Goal: Information Seeking & Learning: Understand process/instructions

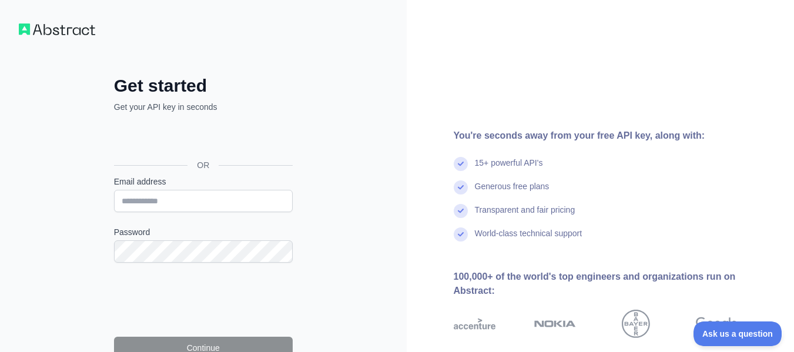
click at [0, 200] on div "Get started Get your API key in seconds OR Email address Password Continue By s…" at bounding box center [203, 241] width 407 height 482
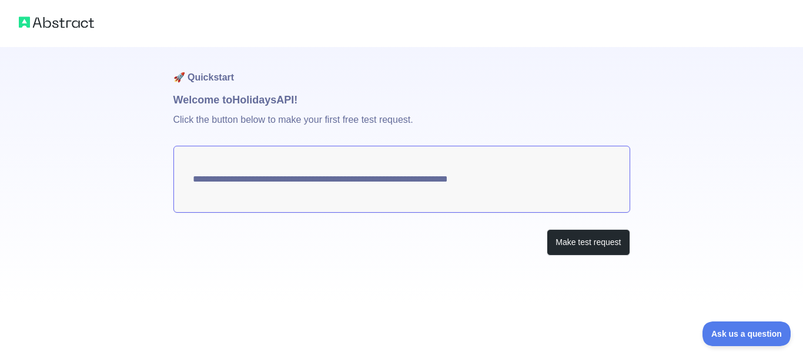
drag, startPoint x: 539, startPoint y: 180, endPoint x: 401, endPoint y: 203, distance: 140.0
click at [401, 203] on textarea "**********" at bounding box center [401, 179] width 457 height 67
click at [602, 250] on button "Make test request" at bounding box center [588, 242] width 83 height 26
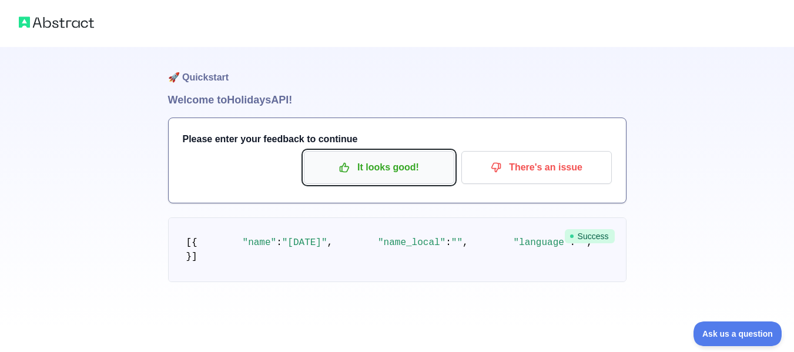
click at [405, 169] on p "It looks good!" at bounding box center [379, 167] width 133 height 20
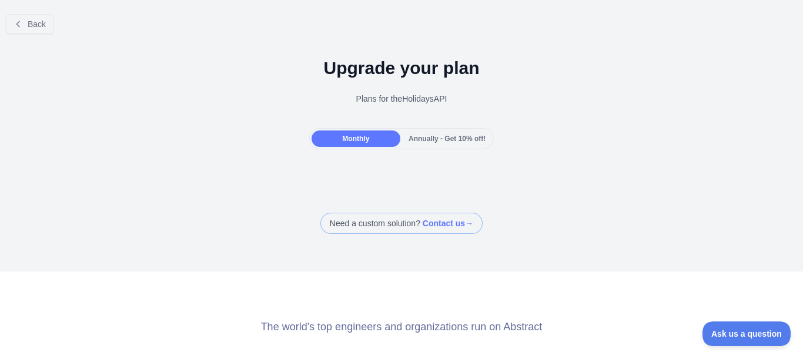
click at [421, 132] on div "Annually - Get 10% off!" at bounding box center [447, 138] width 89 height 16
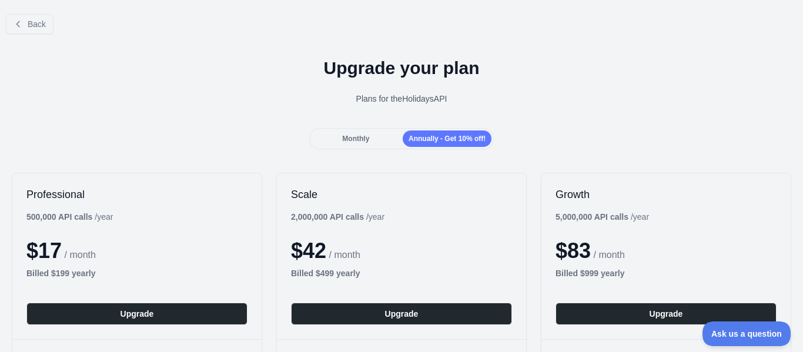
click at [370, 134] on div "Monthly" at bounding box center [355, 138] width 89 height 16
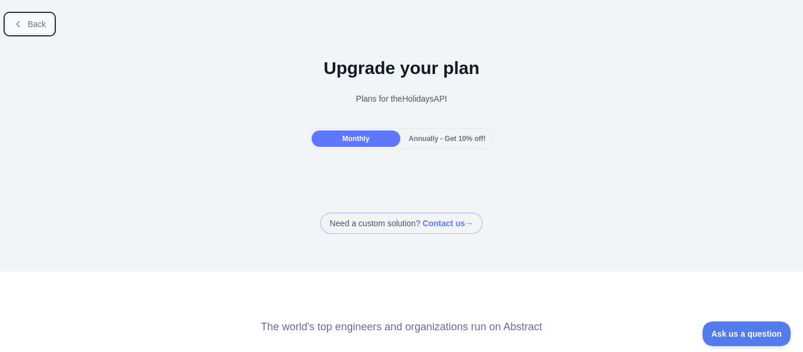
click at [26, 28] on button "Back" at bounding box center [30, 24] width 48 height 20
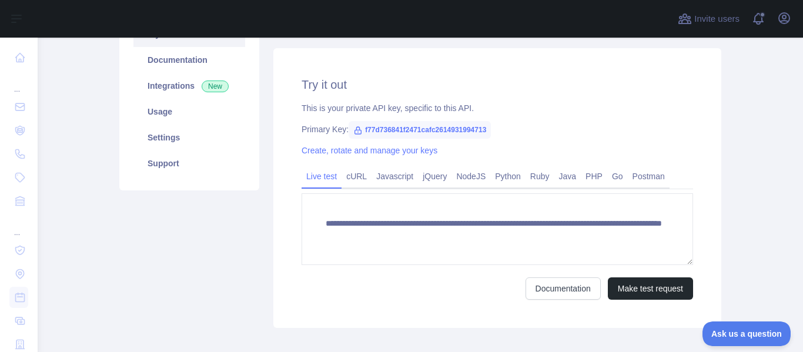
scroll to position [144, 0]
click at [461, 172] on link "NodeJS" at bounding box center [470, 175] width 39 height 19
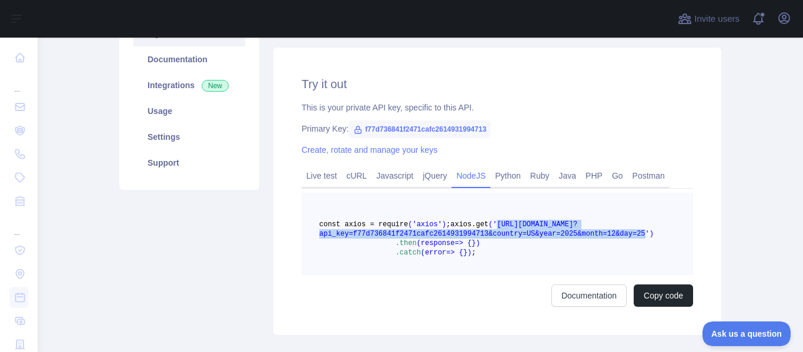
drag, startPoint x: 614, startPoint y: 244, endPoint x: 412, endPoint y: 236, distance: 201.7
click at [412, 236] on span "axios.get ('[URL][DOMAIN_NAME]? api_key =f77d736841f2471cafc2614931994713& coun…" at bounding box center [486, 229] width 334 height 18
copy span "[URL][DOMAIN_NAME]? api_key =f77d736841f2471cafc2614931994713& country =US& yea…"
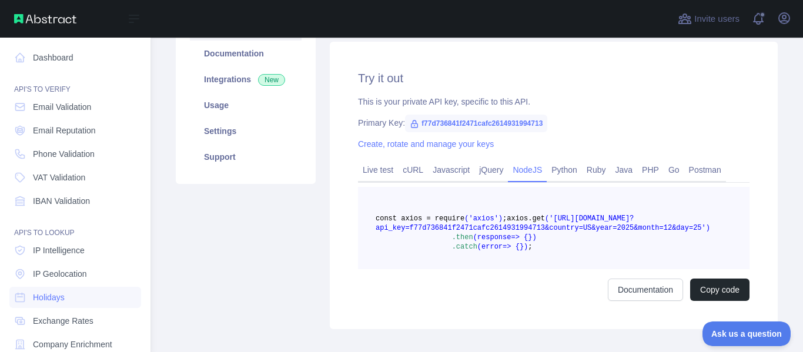
click at [24, 165] on nav "Dashboard API'S TO VERIFY Email Validation Email Reputation Phone Validation VA…" at bounding box center [75, 268] width 132 height 461
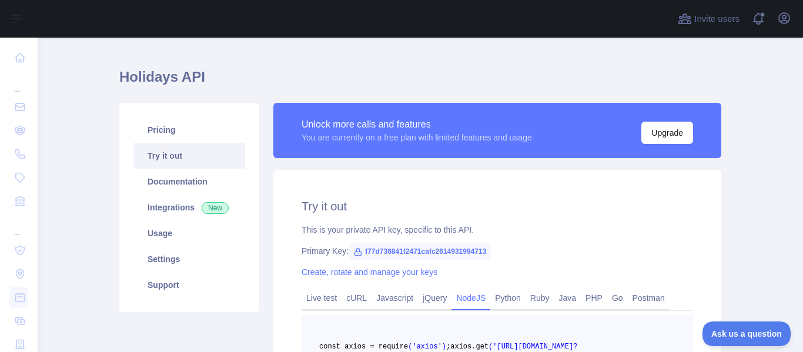
scroll to position [0, 0]
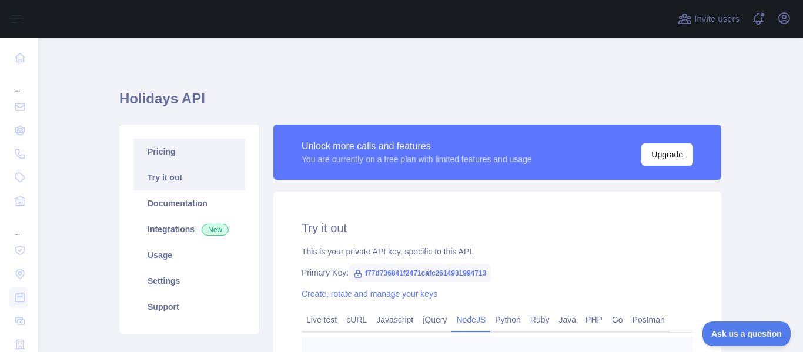
click at [222, 159] on link "Pricing" at bounding box center [189, 152] width 112 height 26
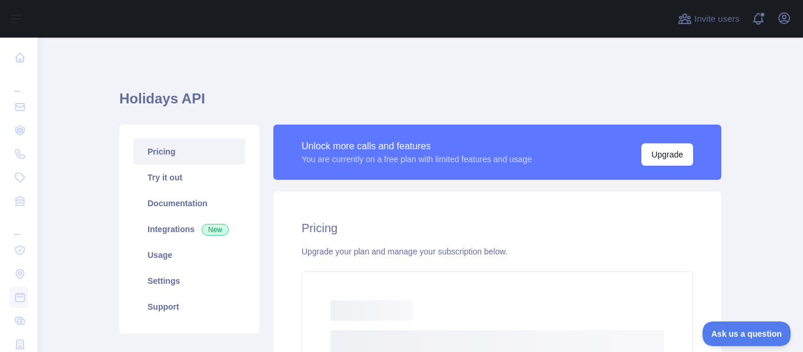
click at [187, 146] on link "Pricing" at bounding box center [189, 152] width 112 height 26
click at [182, 148] on link "Pricing" at bounding box center [189, 152] width 112 height 26
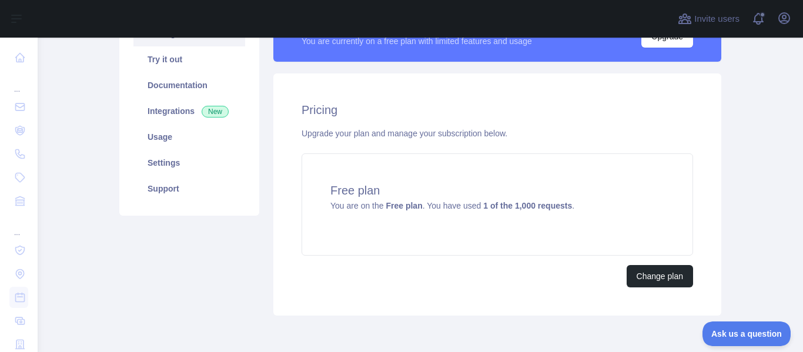
click at [408, 240] on div "Free plan You are on the Free plan . You have used 1 of the 1,000 requests ." at bounding box center [496, 204] width 391 height 102
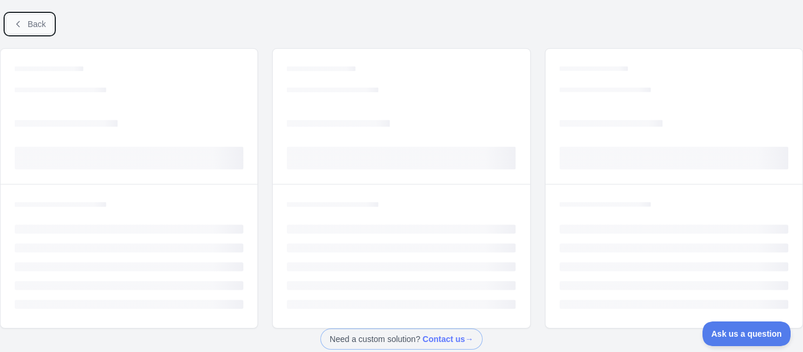
click at [31, 27] on span "Back" at bounding box center [37, 23] width 18 height 9
